Goal: Task Accomplishment & Management: Use online tool/utility

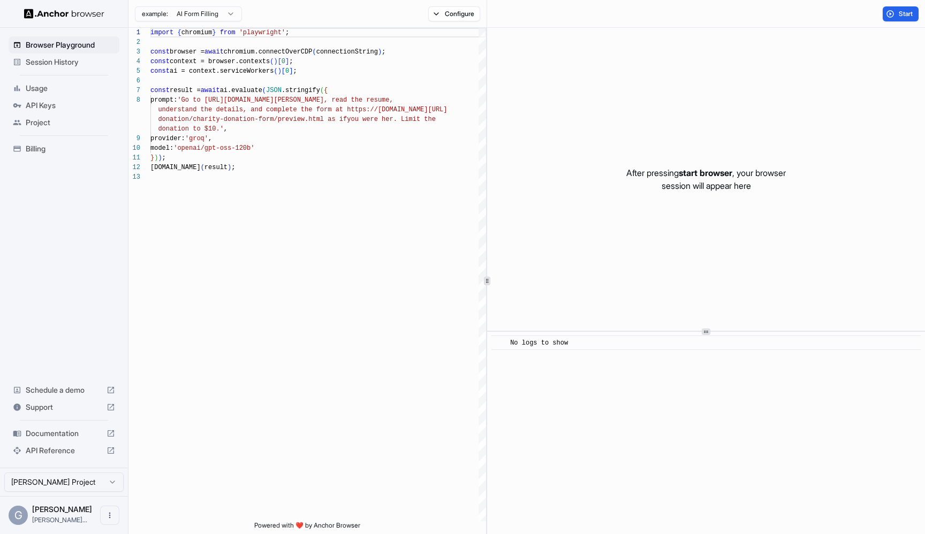
scroll to position [67, 0]
click at [46, 91] on span "Usage" at bounding box center [70, 88] width 89 height 11
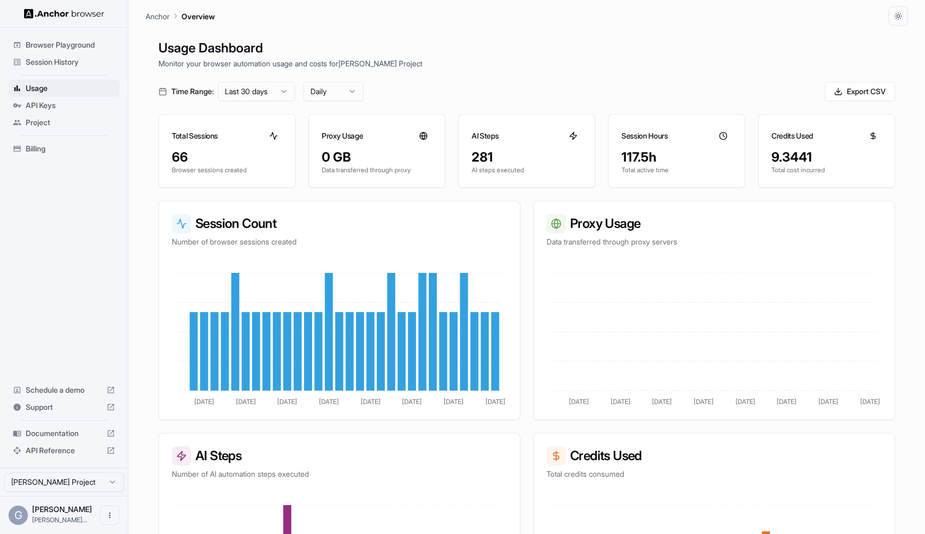
click at [43, 66] on span "Session History" at bounding box center [70, 62] width 89 height 11
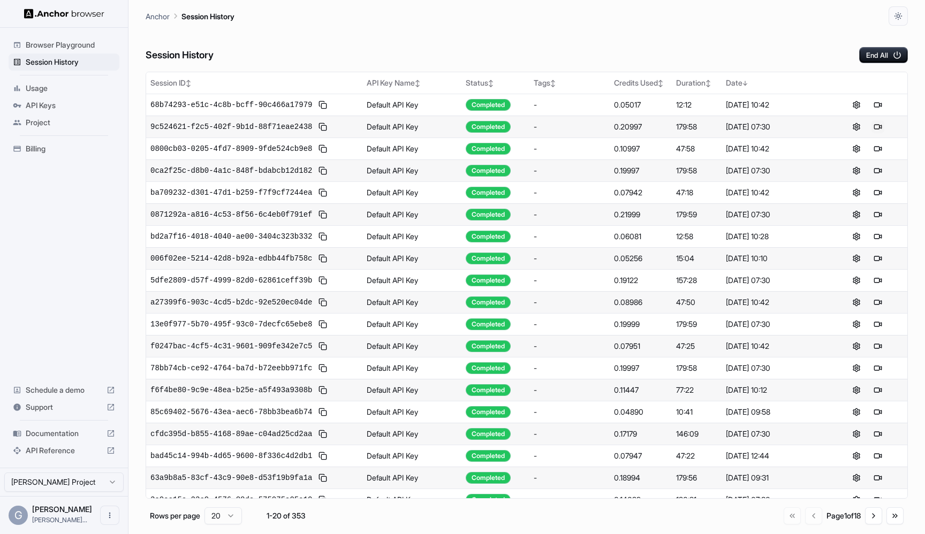
click at [877, 128] on button at bounding box center [878, 126] width 13 height 13
